Goal: Navigation & Orientation: Find specific page/section

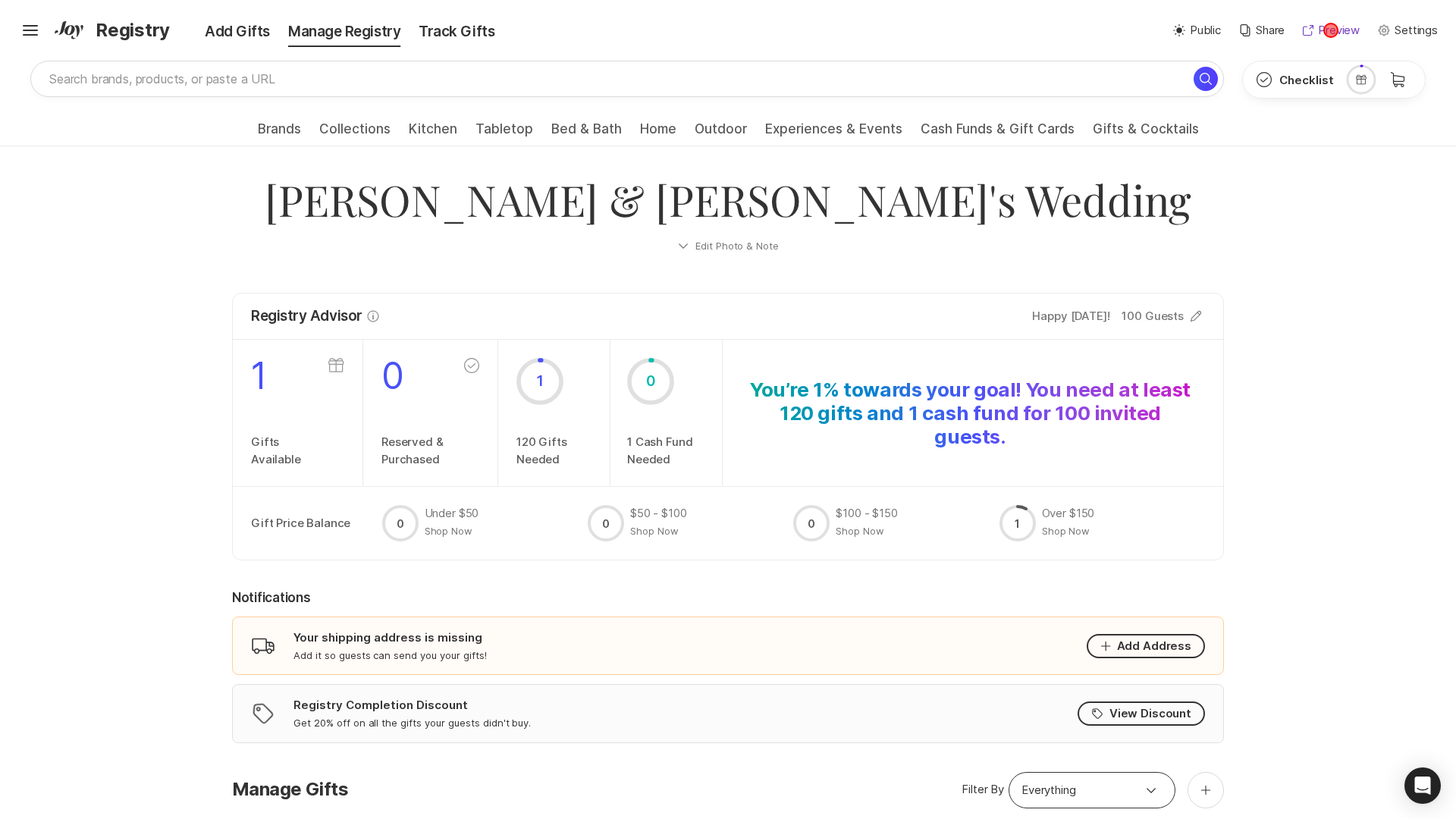
click at [1330, 31] on p "Preview" at bounding box center [1339, 31] width 42 height 18
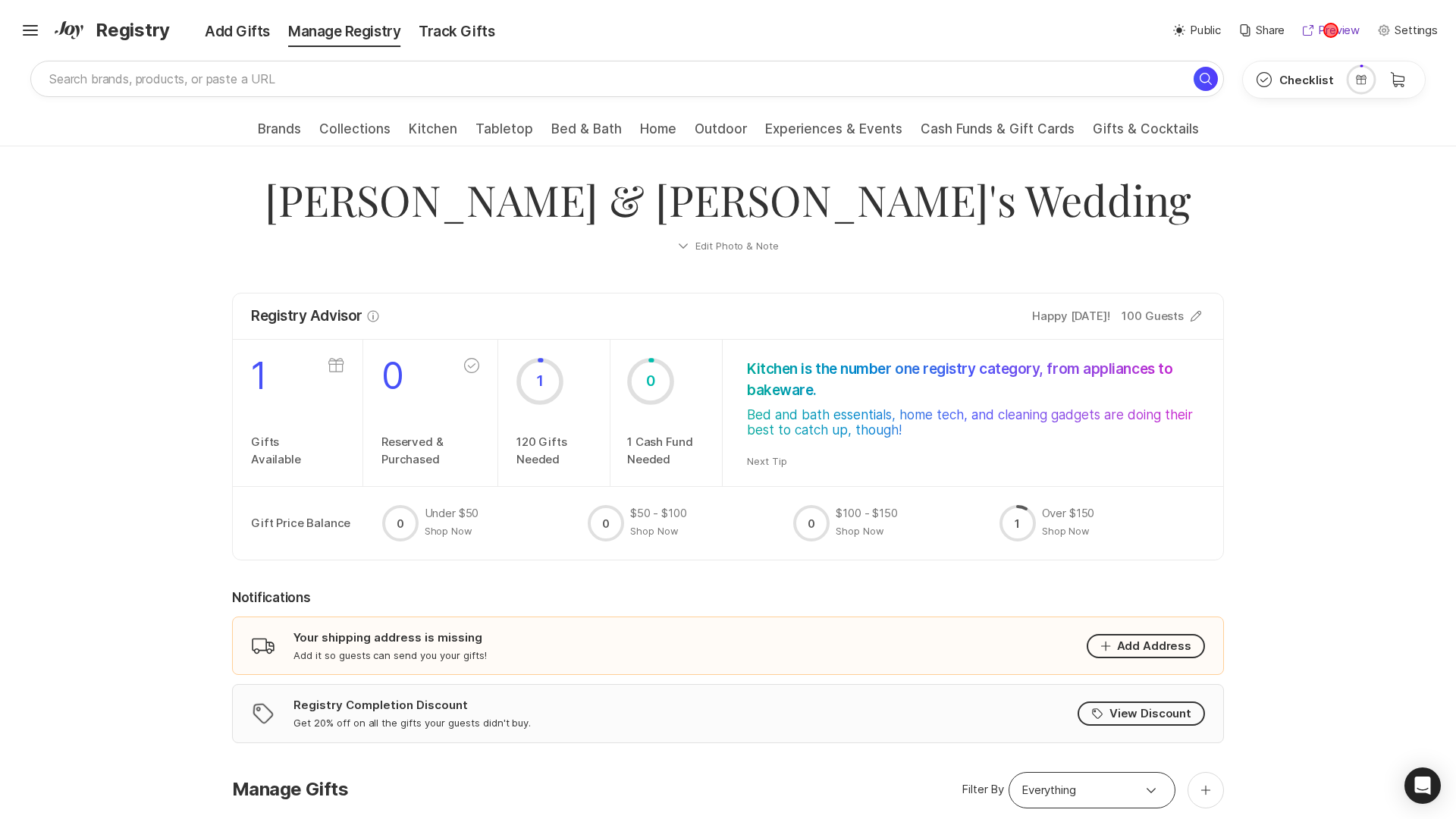
click at [1330, 31] on p "Preview" at bounding box center [1339, 31] width 42 height 18
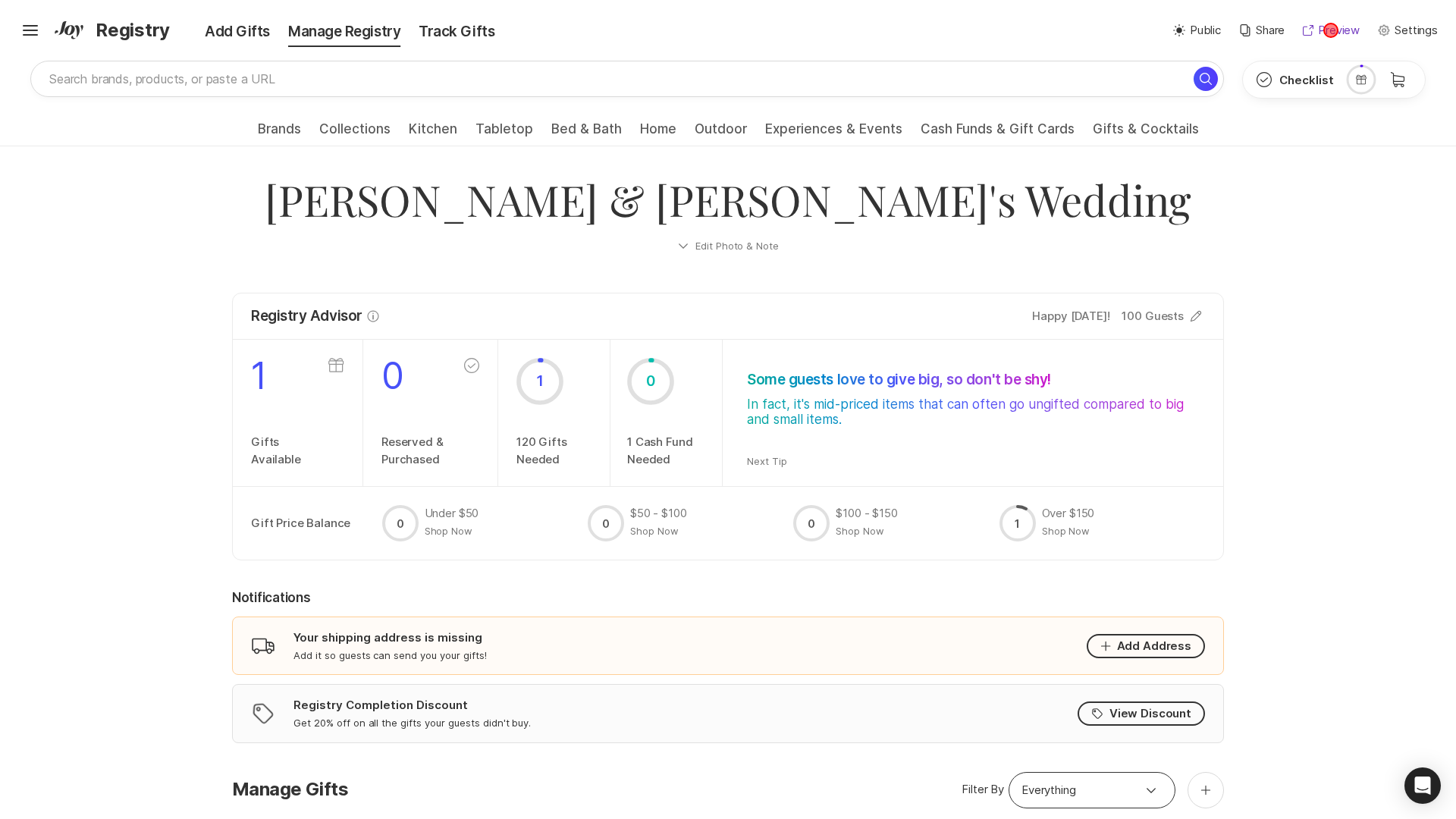
click at [1330, 31] on p "Preview" at bounding box center [1339, 31] width 42 height 18
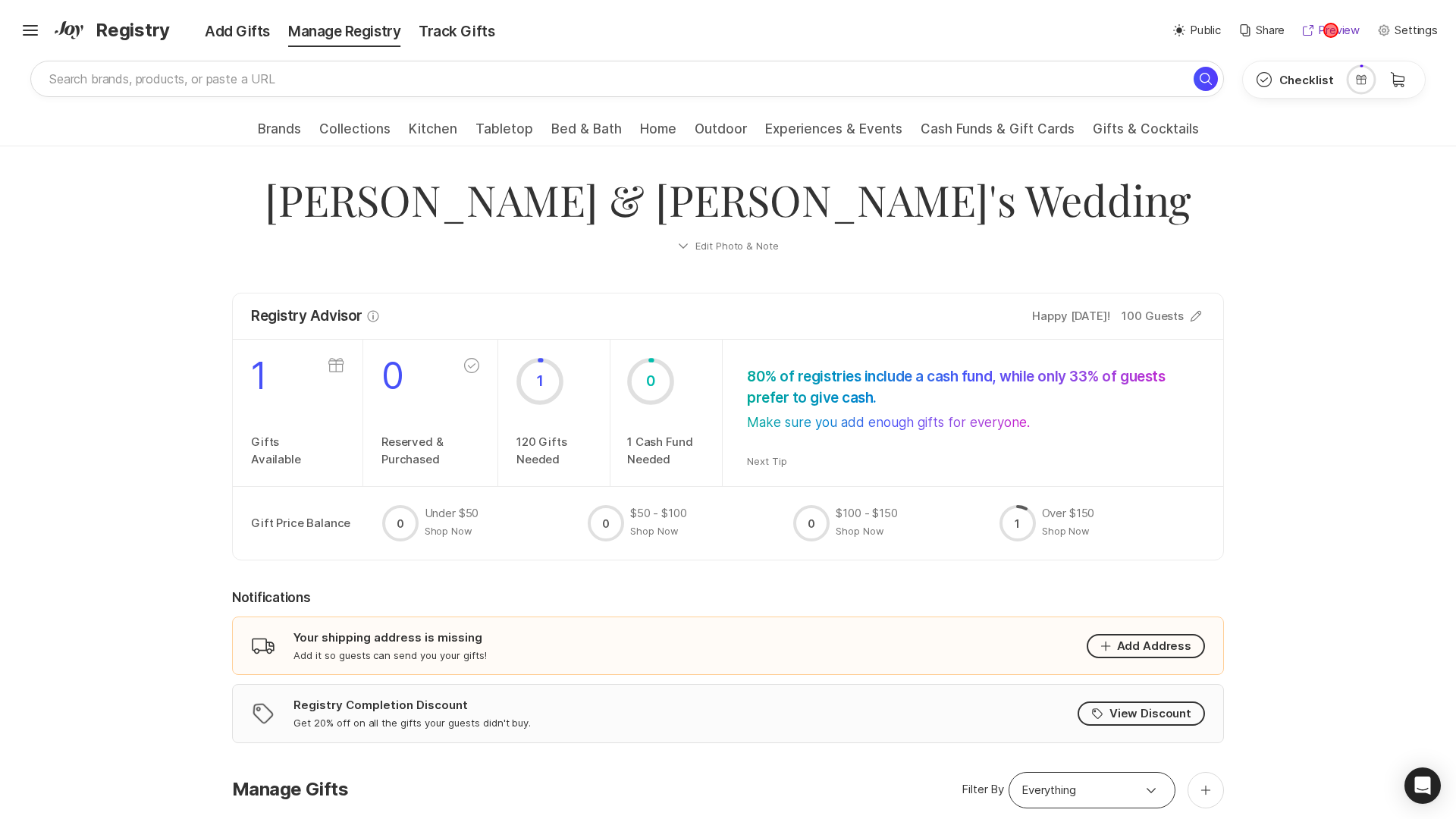
click at [1330, 31] on p "Preview" at bounding box center [1339, 31] width 42 height 18
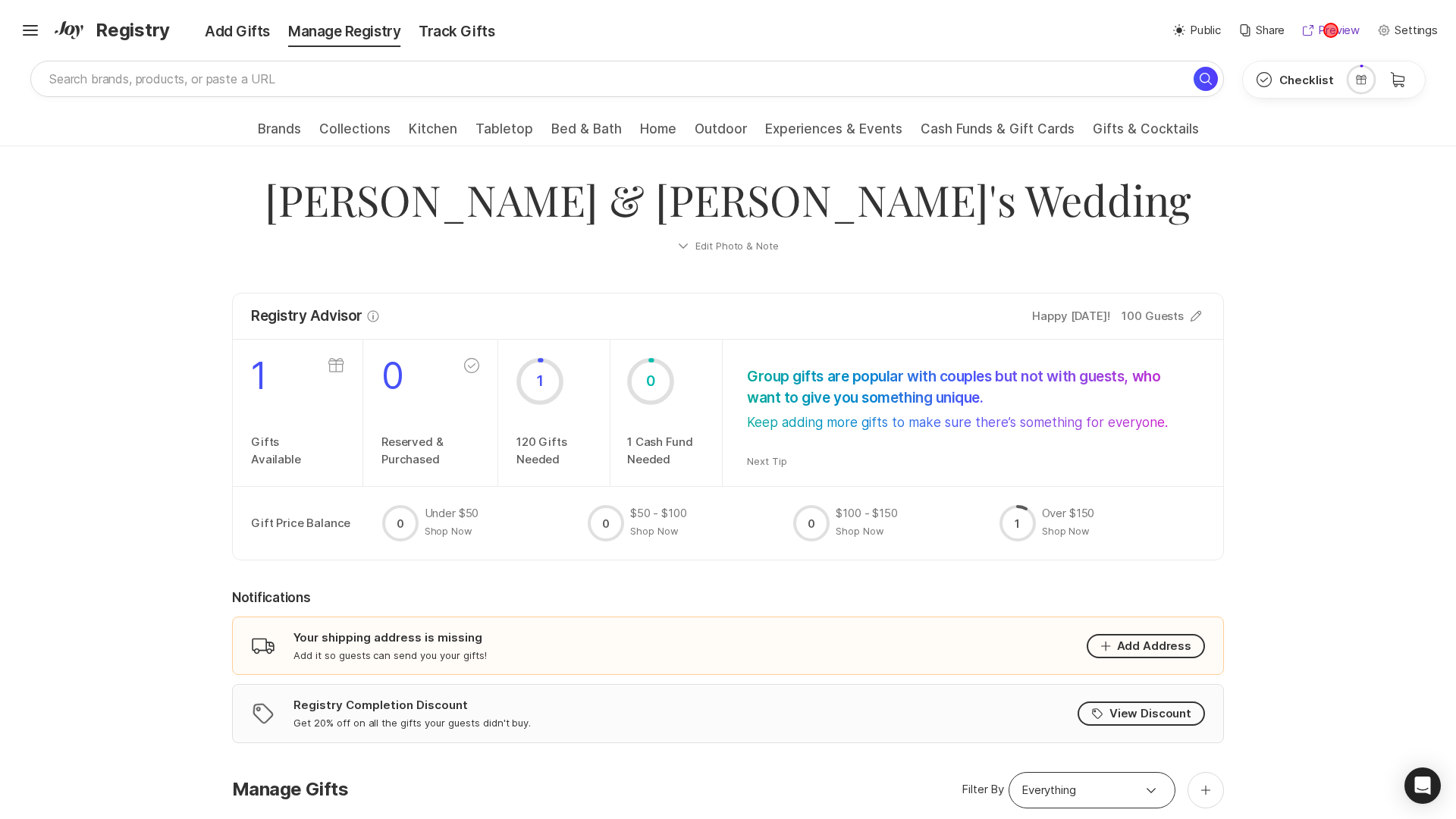
click at [1330, 31] on p "Preview" at bounding box center [1339, 31] width 42 height 18
